Goal: Task Accomplishment & Management: Manage account settings

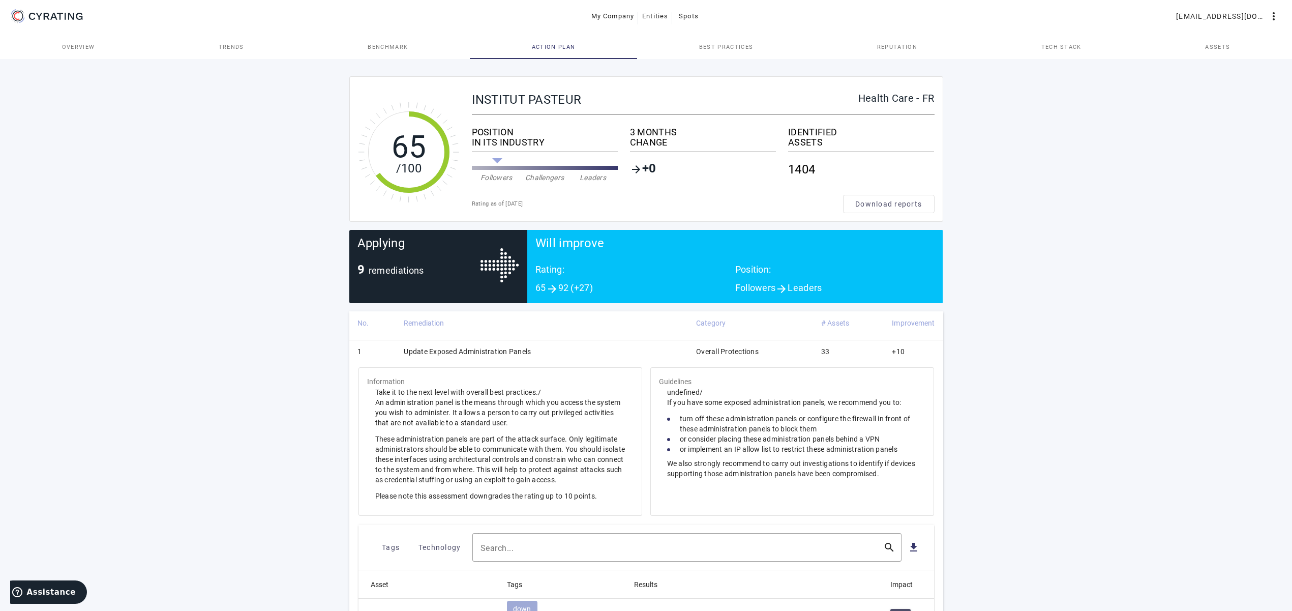
click at [553, 45] on span "Action Plan" at bounding box center [554, 47] width 44 height 6
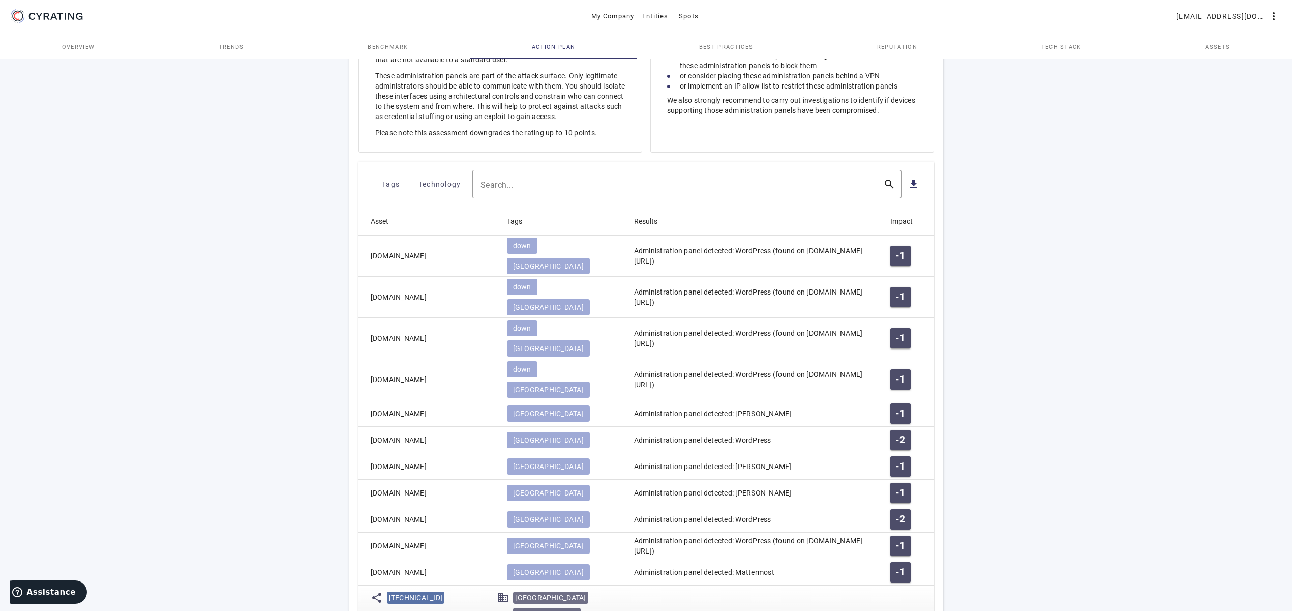
scroll to position [207, 0]
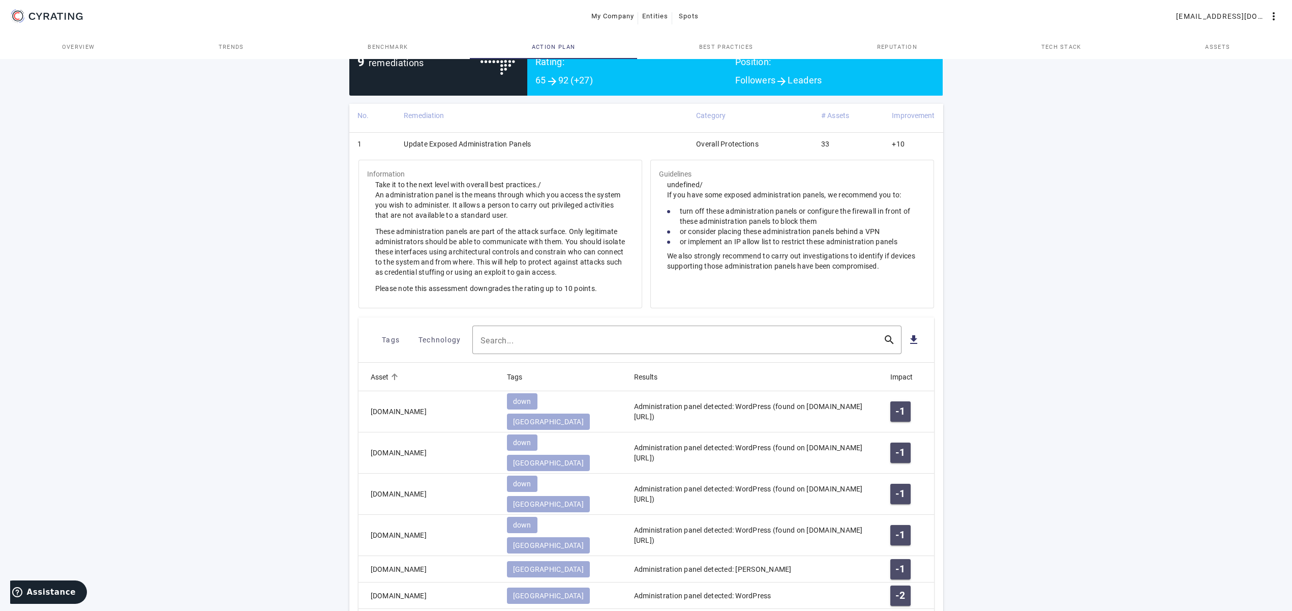
click at [421, 381] on mat-header-cell "Asset" at bounding box center [428, 376] width 140 height 28
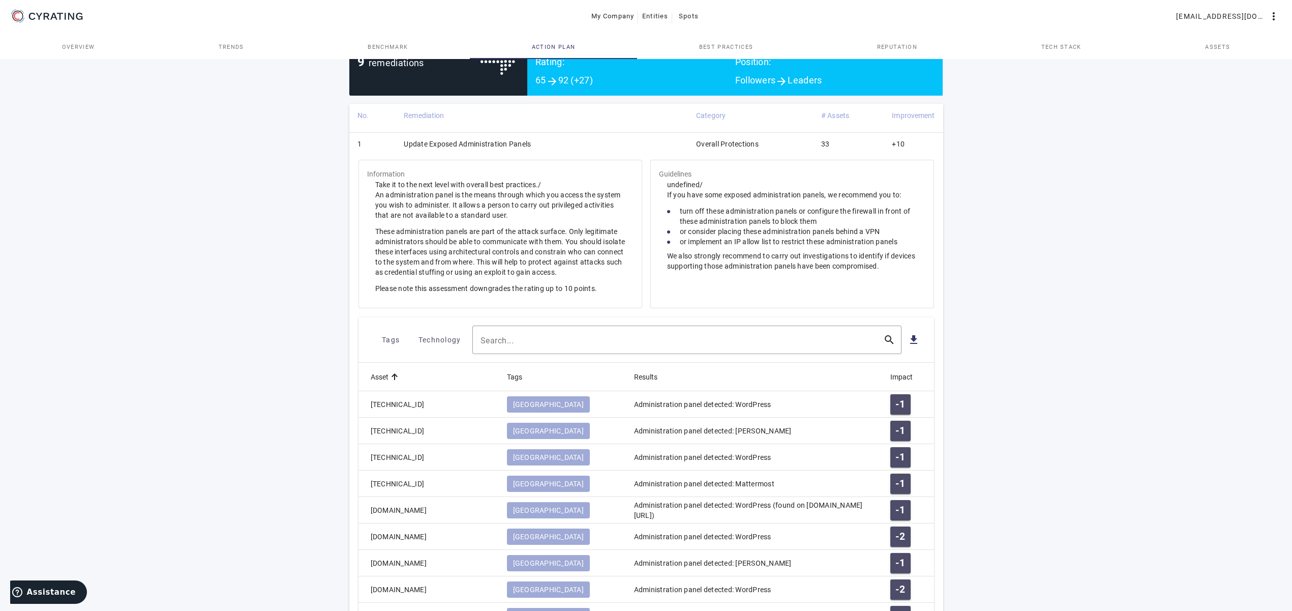
click at [410, 377] on mat-header-cell "Asset" at bounding box center [428, 376] width 140 height 28
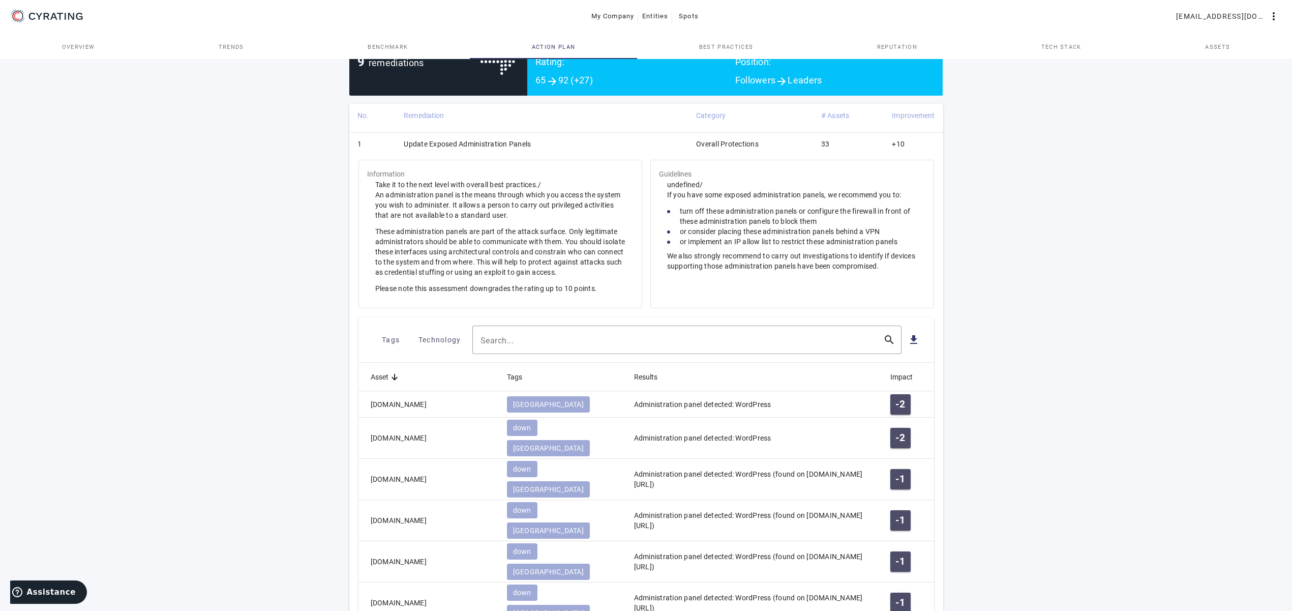
click at [450, 150] on td "Update Exposed Administration Panels" at bounding box center [542, 145] width 292 height 26
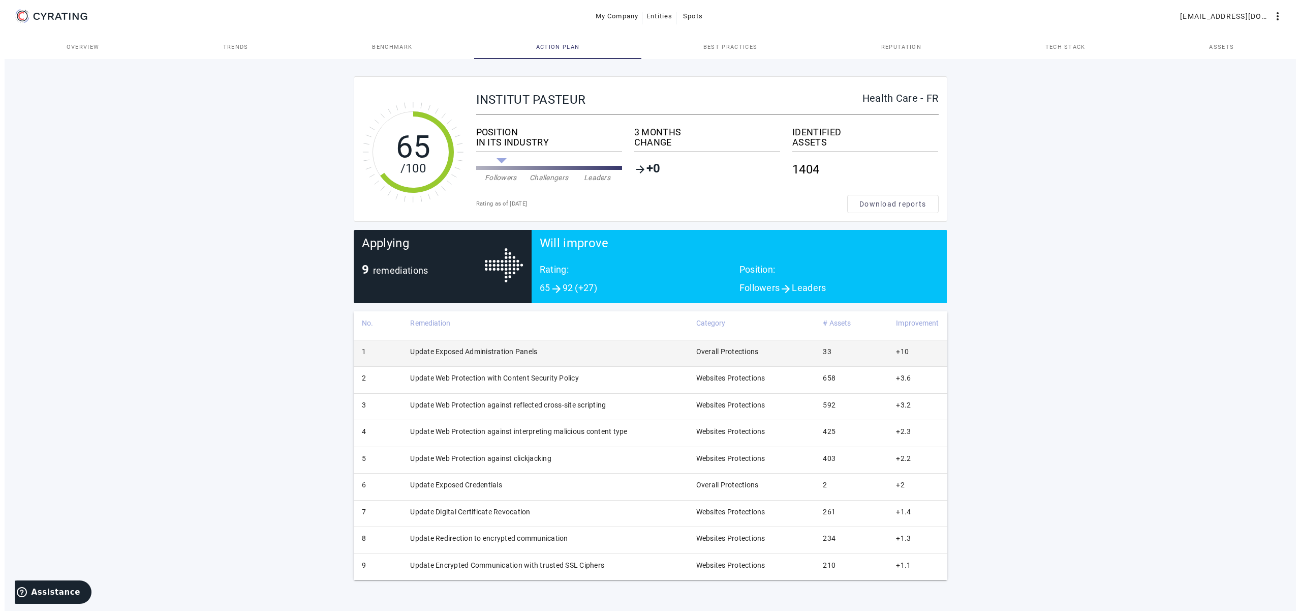
scroll to position [0, 0]
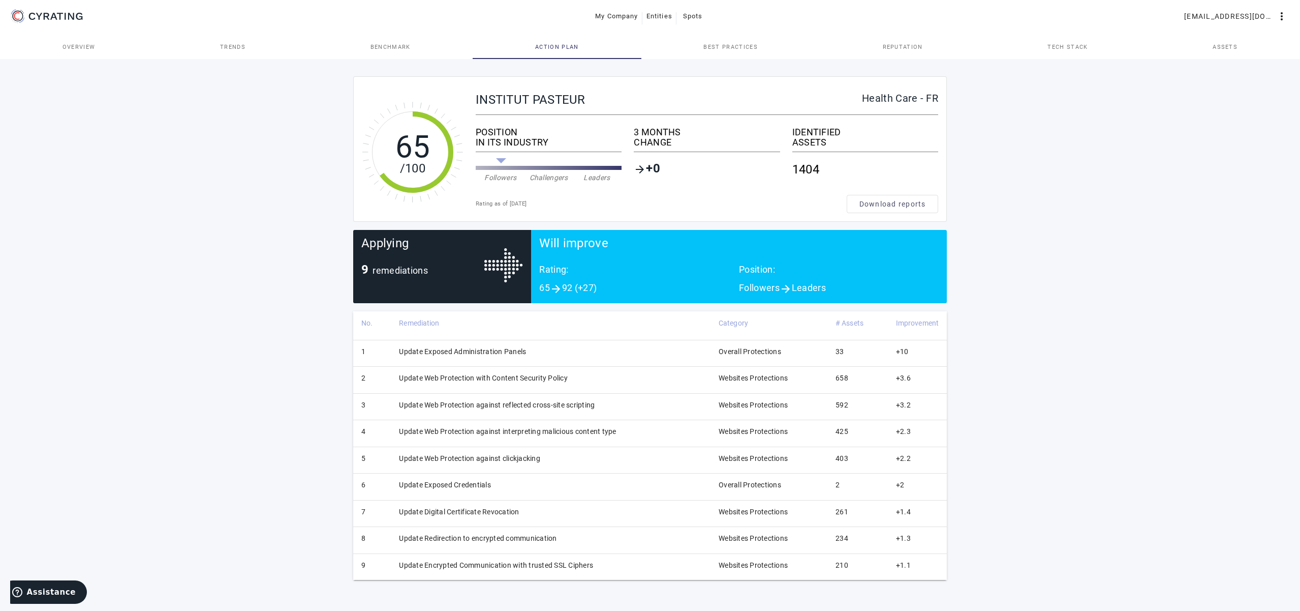
click at [1158, 256] on div "65 /100 INSTITUT PASTEUR Health Care - FR POSITION IN ITS INDUSTRY Followers Ch…" at bounding box center [650, 334] width 1300 height 554
click at [457, 515] on td "Update Digital Certificate Revocation" at bounding box center [551, 513] width 320 height 26
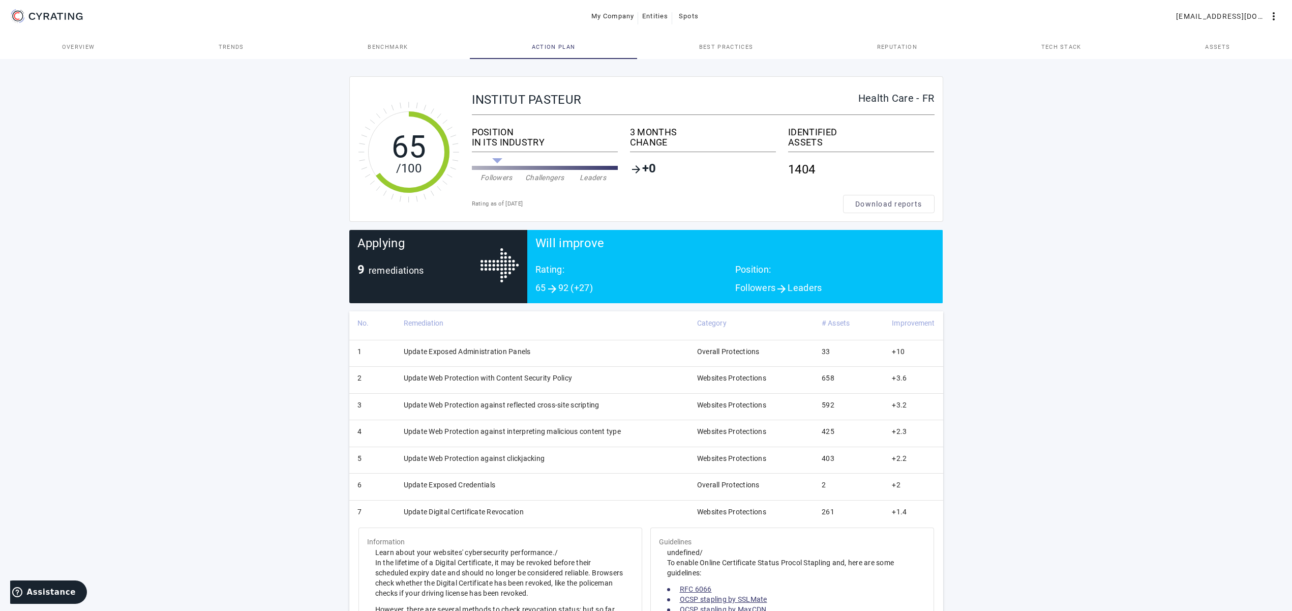
click at [460, 509] on td "Update Digital Certificate Revocation" at bounding box center [542, 513] width 293 height 26
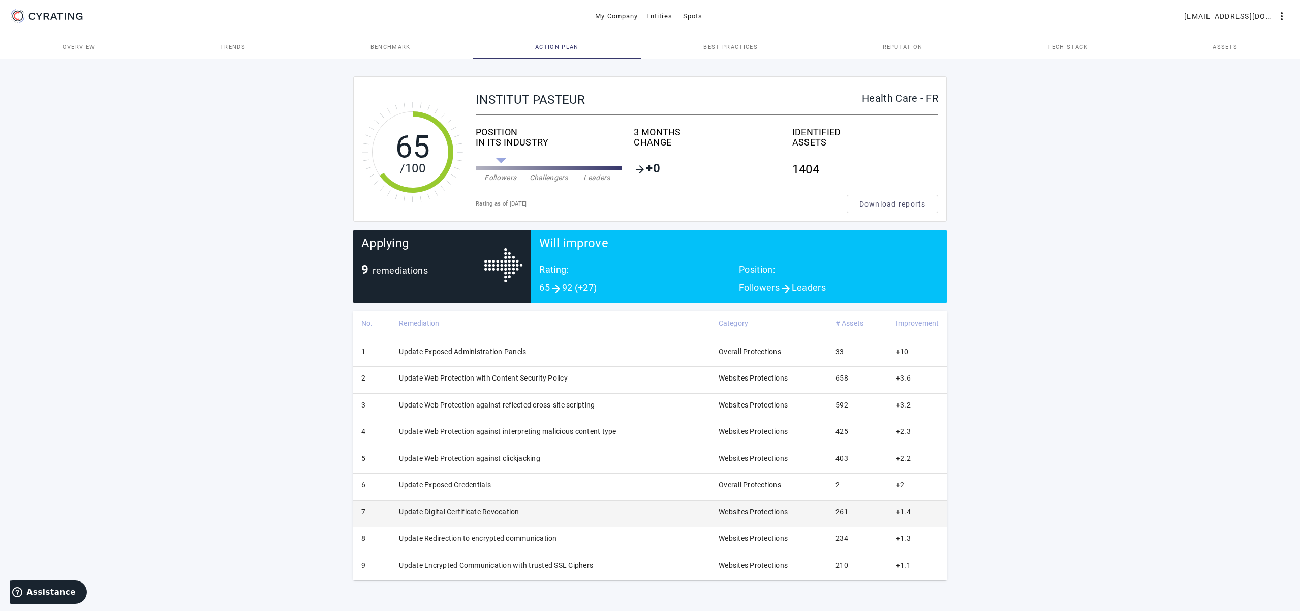
click at [459, 508] on td "Update Digital Certificate Revocation" at bounding box center [551, 513] width 320 height 26
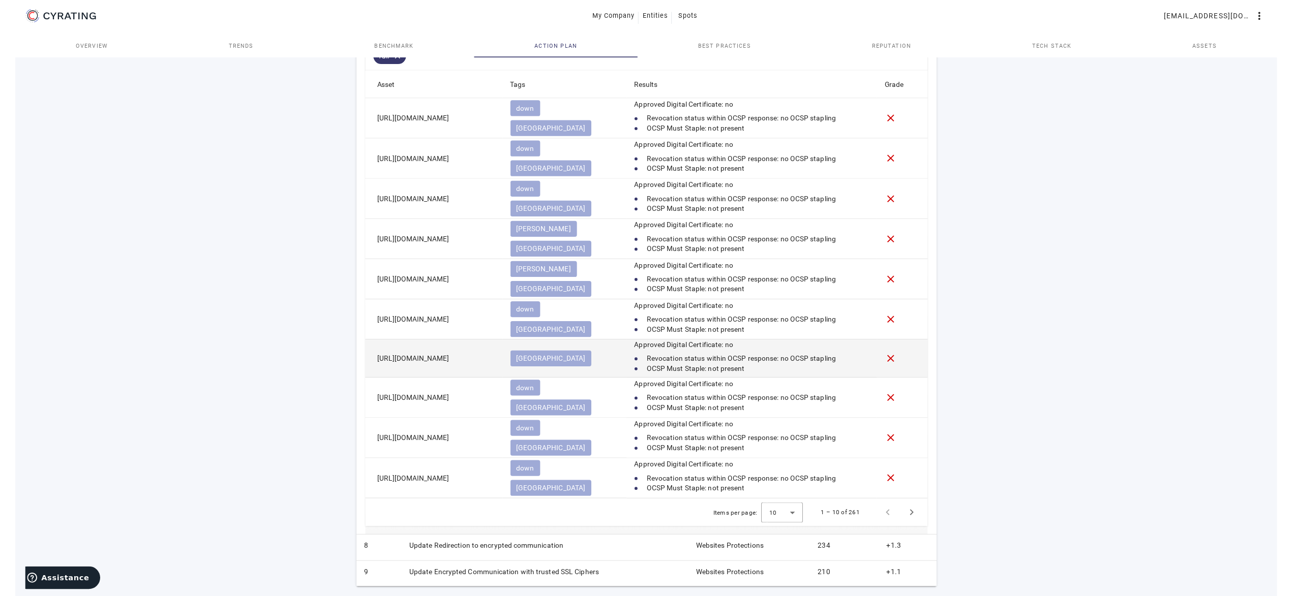
scroll to position [613, 0]
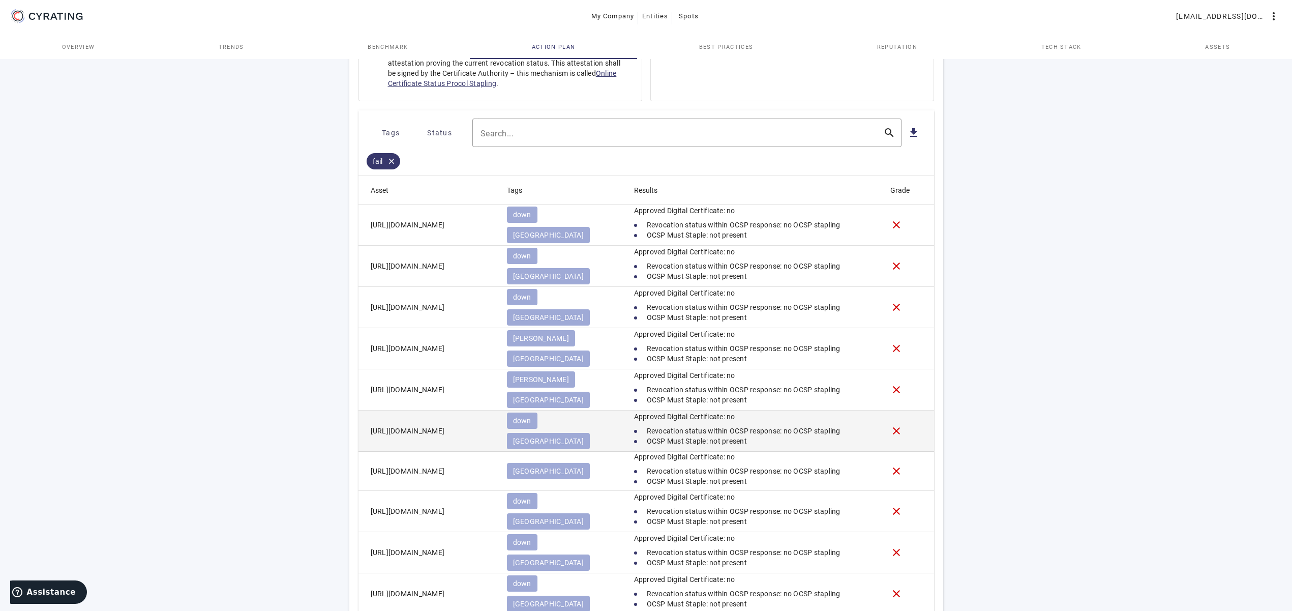
drag, startPoint x: 469, startPoint y: 430, endPoint x: 356, endPoint y: 432, distance: 112.9
click at [358, 432] on mat-cell "[URL][DOMAIN_NAME]" at bounding box center [428, 430] width 140 height 41
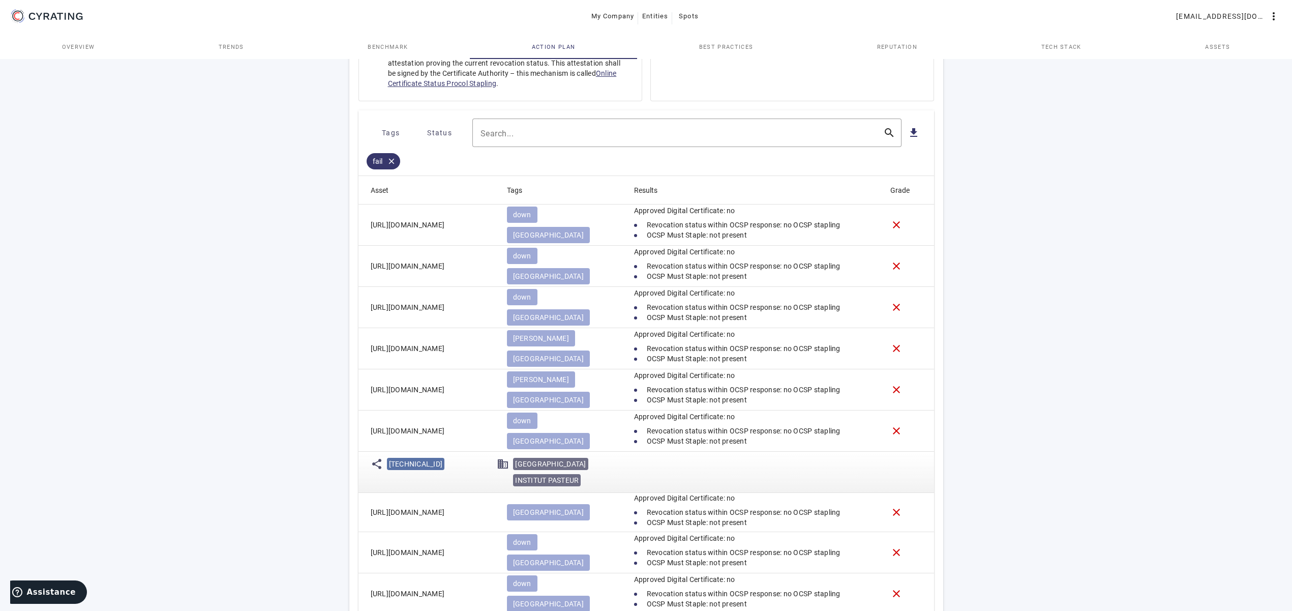
copy mat-cell "[URL][DOMAIN_NAME]"
click at [358, 422] on div "Information Learn about your websites' cybersecurity performance./ In the lifet…" at bounding box center [646, 302] width 578 height 779
drag, startPoint x: 465, startPoint y: 427, endPoint x: 367, endPoint y: 431, distance: 97.7
click at [367, 431] on mat-cell "[URL][DOMAIN_NAME]" at bounding box center [428, 430] width 140 height 41
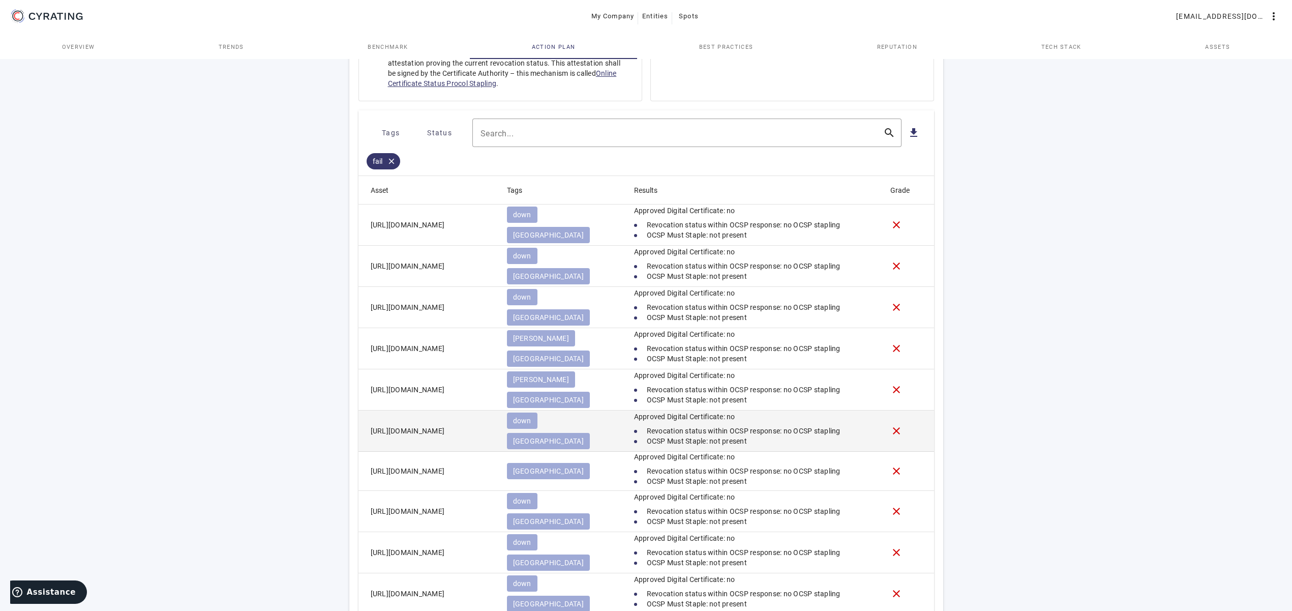
copy mat-cell "[URL][DOMAIN_NAME]"
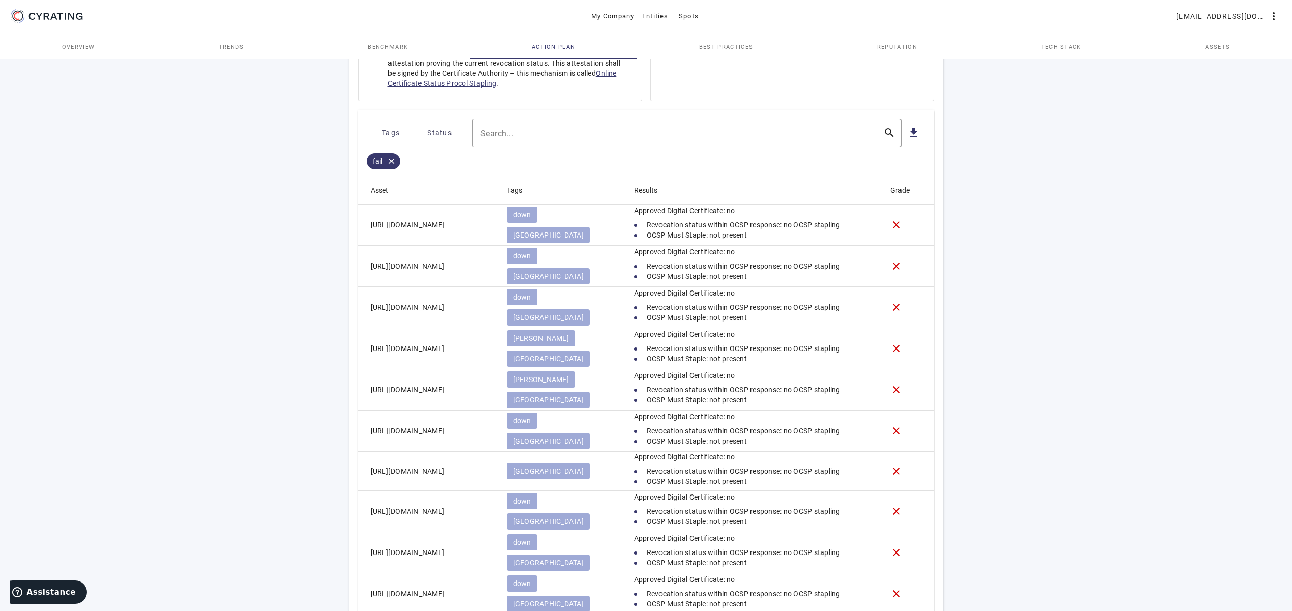
click at [806, 120] on div "Tags Status Search... search file_download fail close Asset Tags Results Grade …" at bounding box center [645, 376] width 575 height 532
